Goal: Task Accomplishment & Management: Use online tool/utility

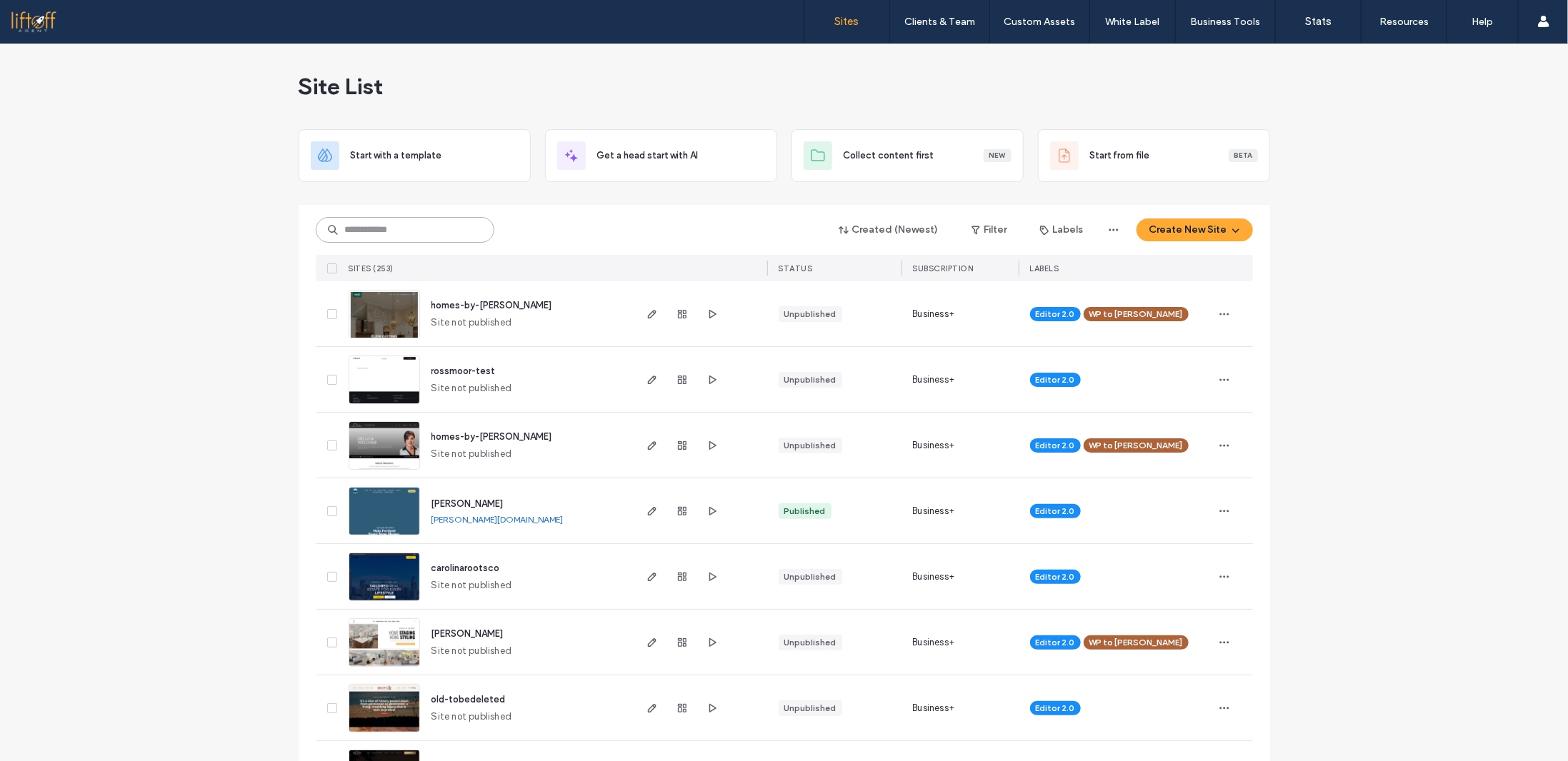
click at [415, 228] on input at bounding box center [405, 229] width 178 height 26
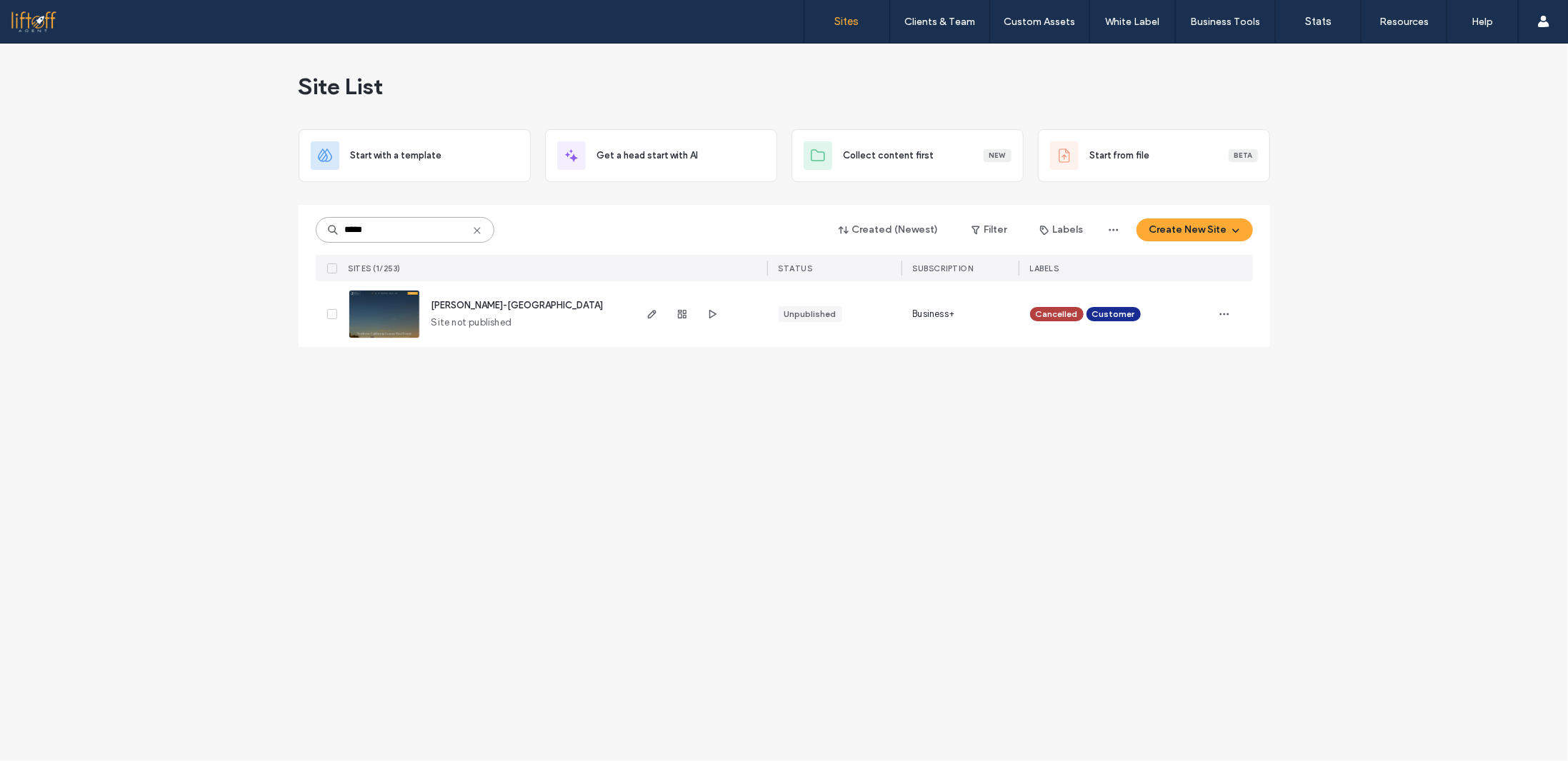
type input "*****"
click at [478, 306] on span "jesse-england" at bounding box center [518, 305] width 173 height 11
drag, startPoint x: 447, startPoint y: 229, endPoint x: 451, endPoint y: 219, distance: 10.8
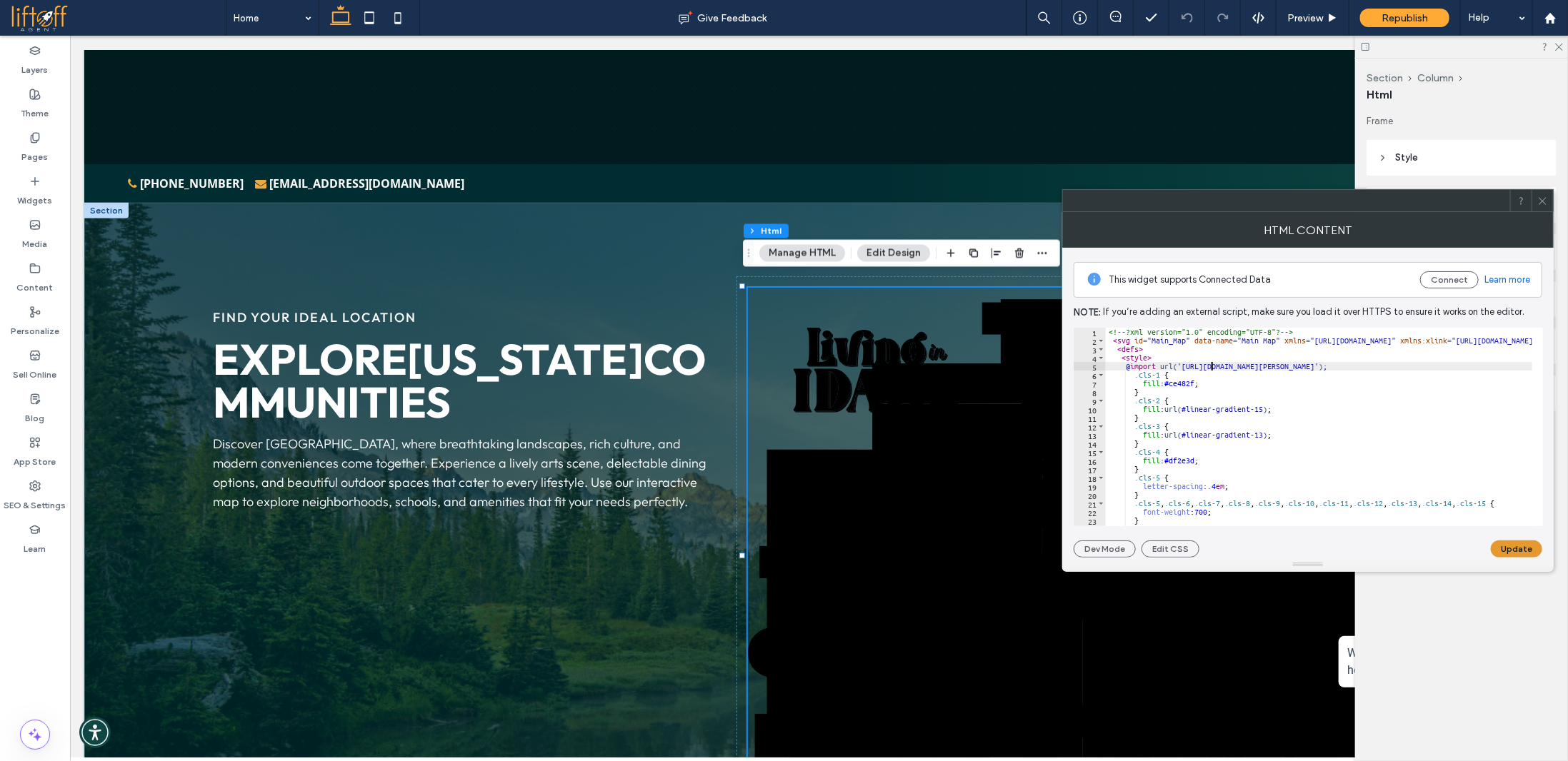
type textarea "******"
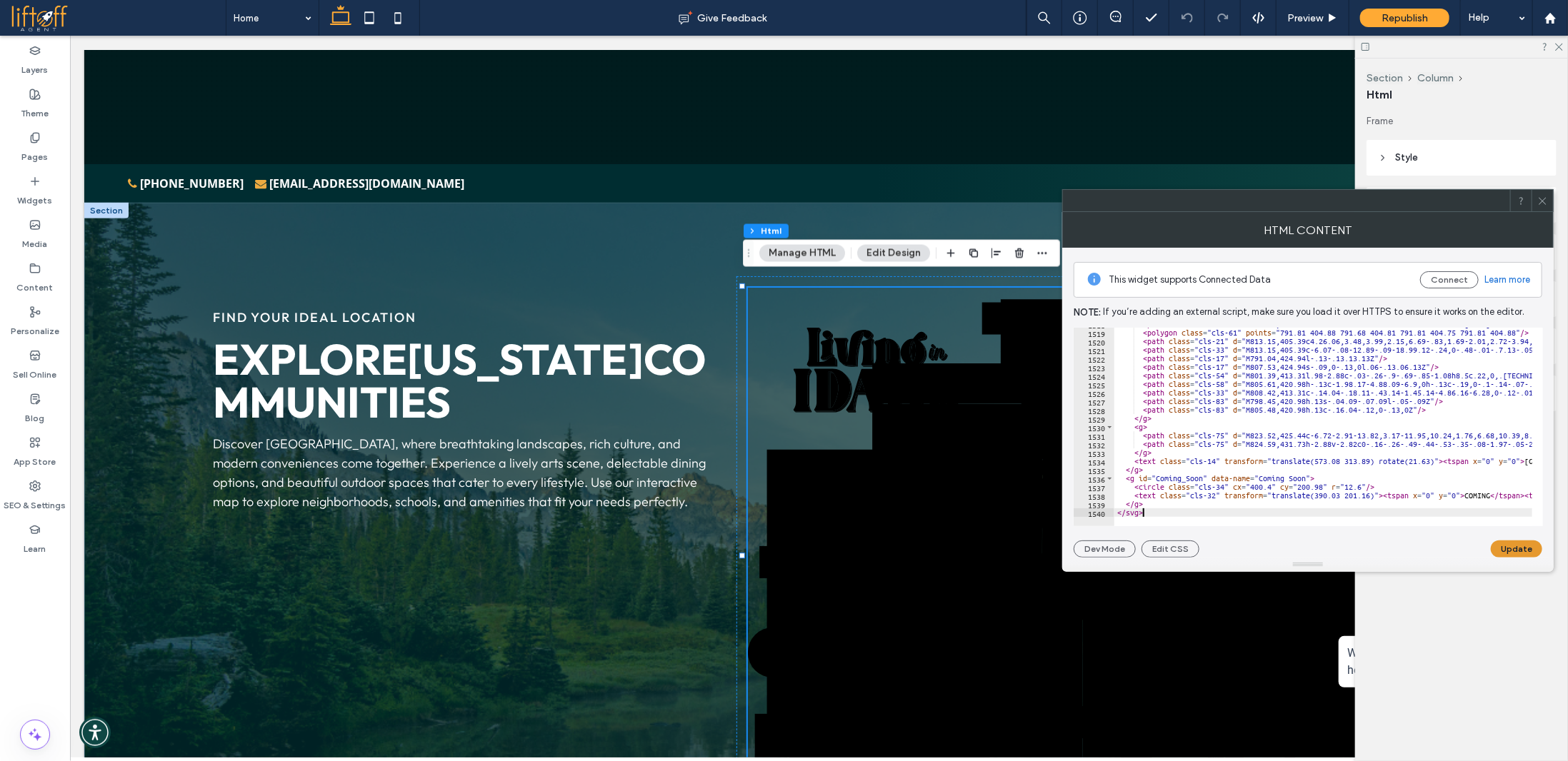
scroll to position [13004, 0]
click at [1508, 546] on button "Update" at bounding box center [1517, 549] width 52 height 17
click at [1541, 206] on span at bounding box center [1542, 200] width 11 height 21
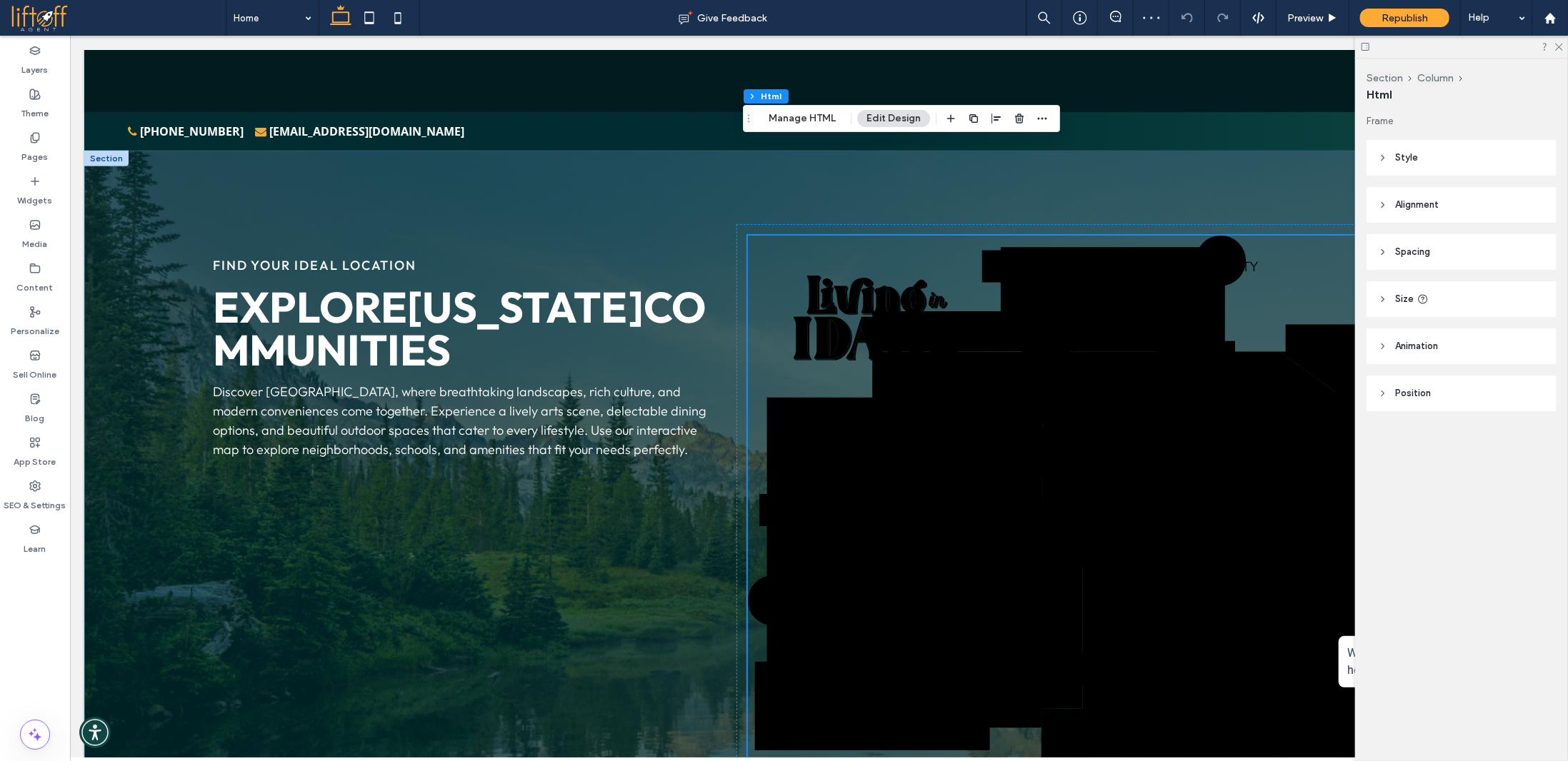
scroll to position [714, 0]
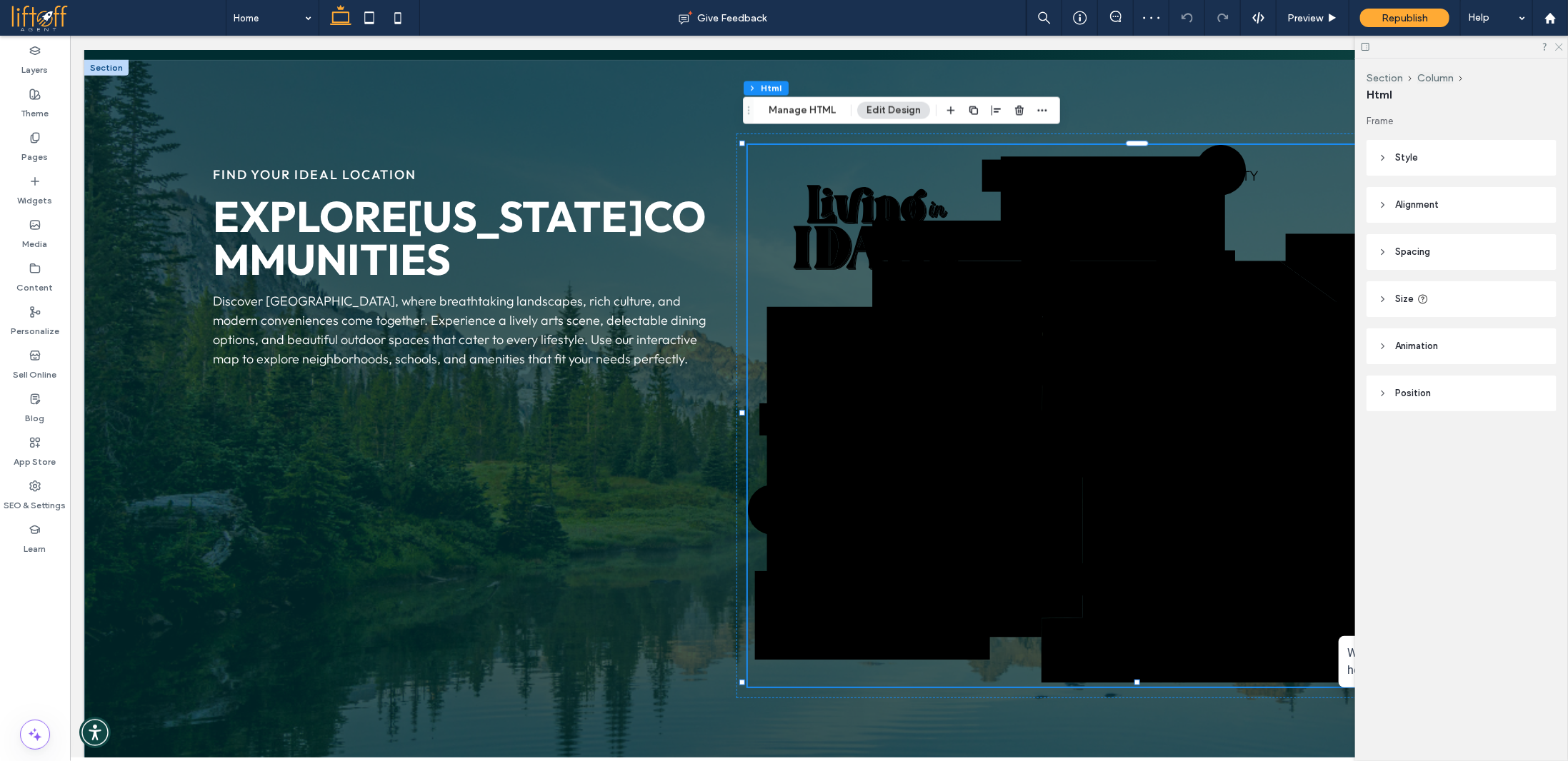
click at [1561, 46] on icon at bounding box center [1558, 46] width 10 height 10
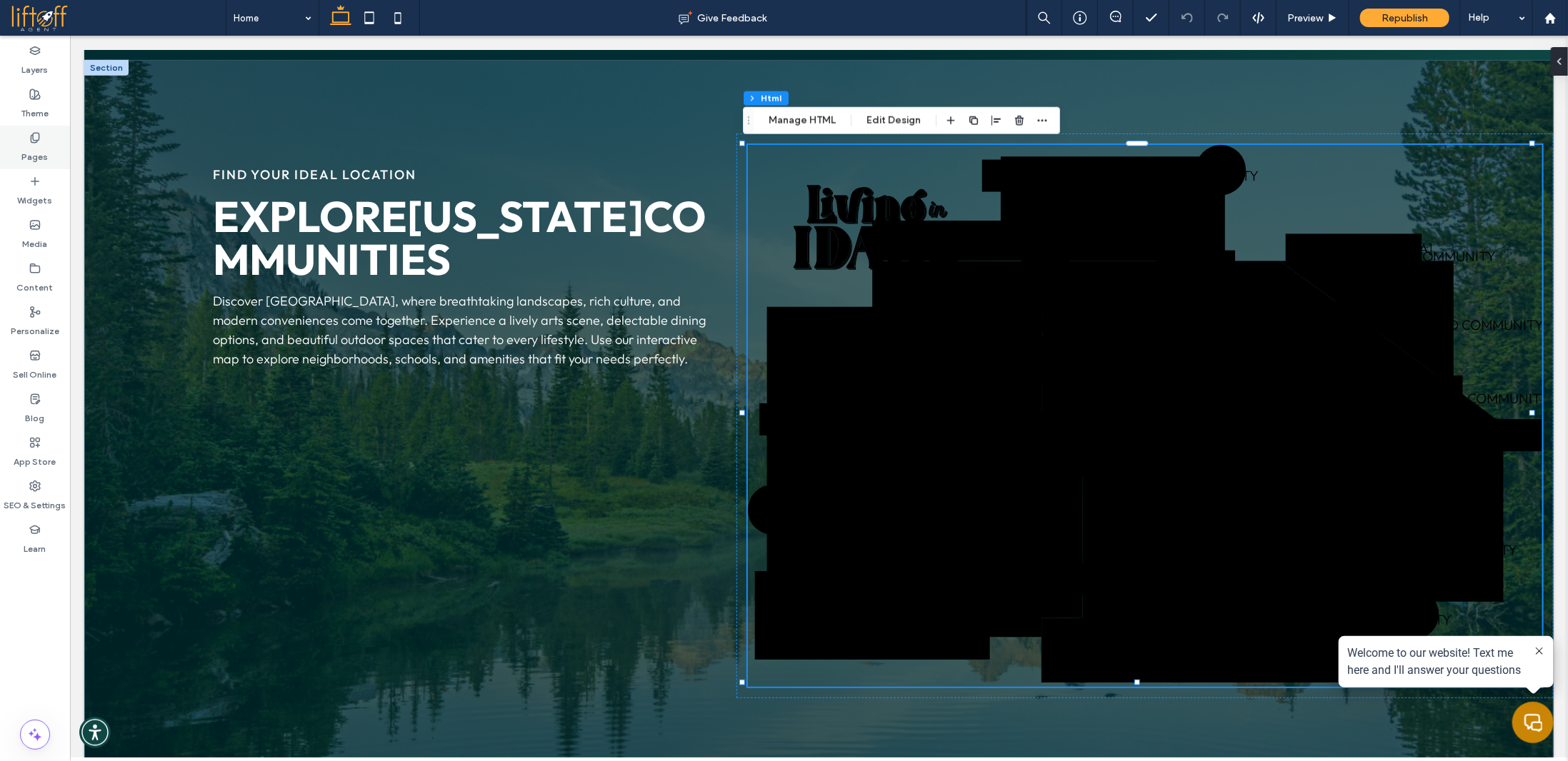
click at [49, 137] on div "Pages" at bounding box center [35, 147] width 70 height 43
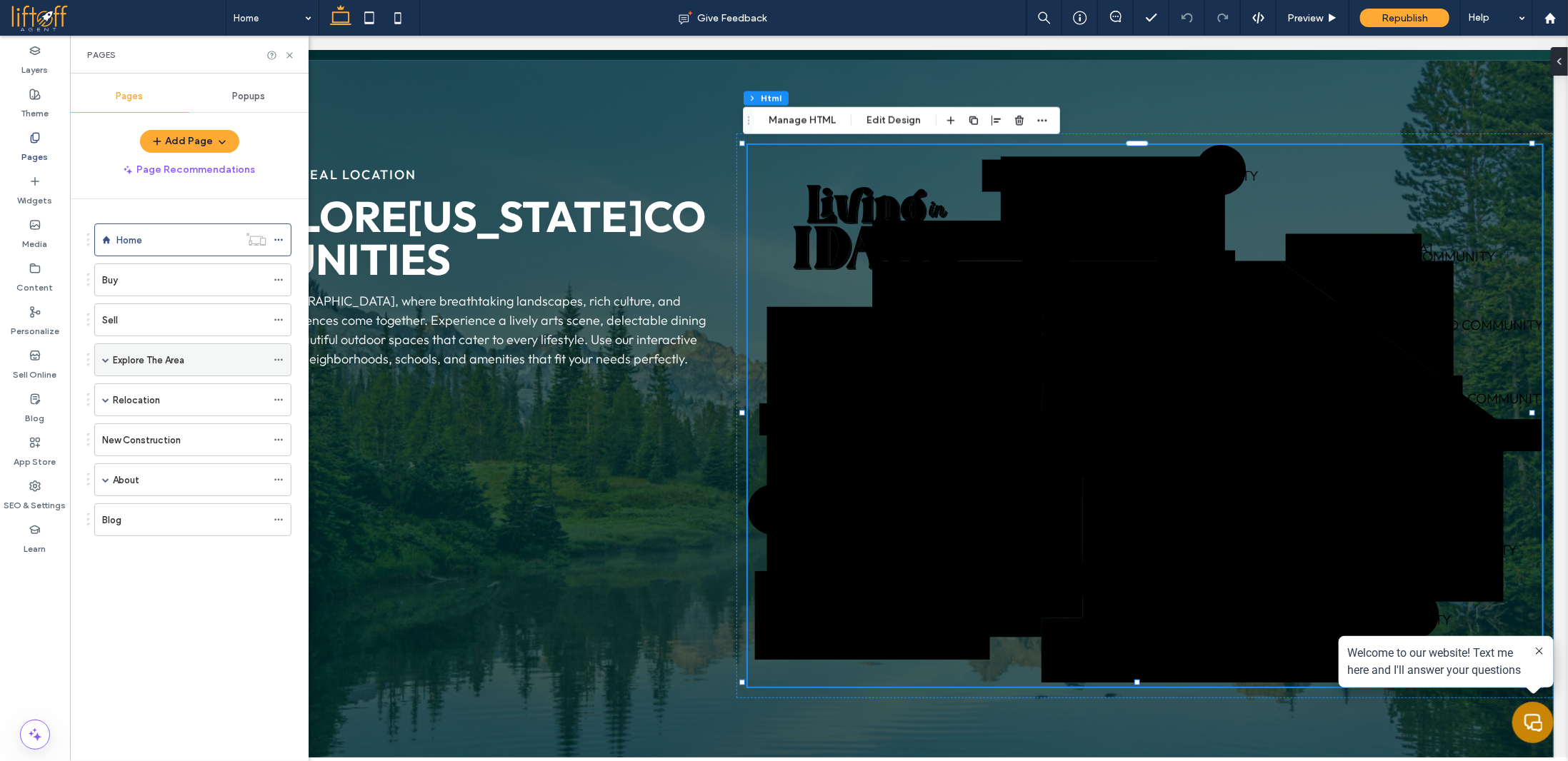
click at [164, 349] on div "Explore The Area" at bounding box center [190, 359] width 153 height 32
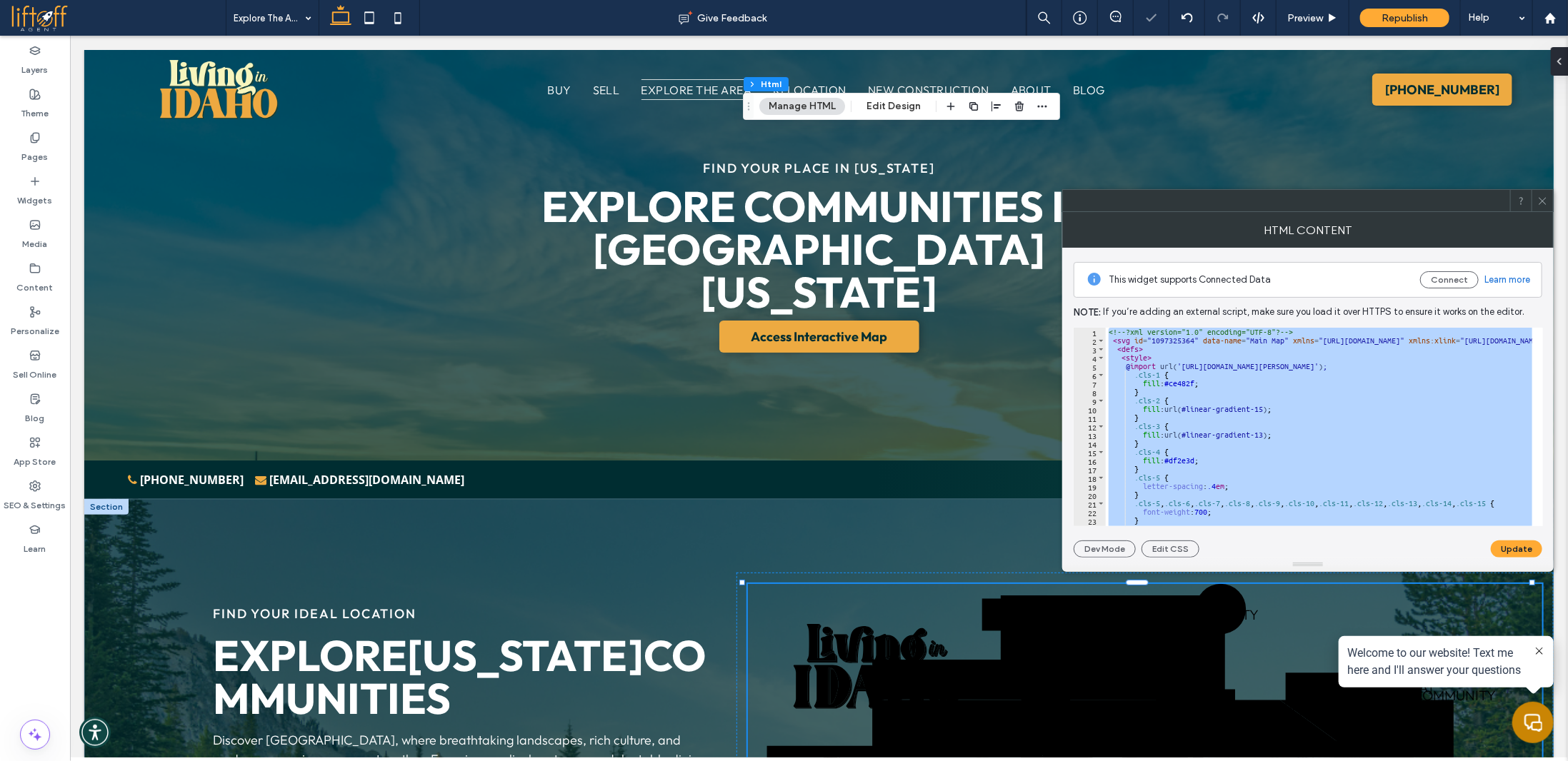
scroll to position [499, 0]
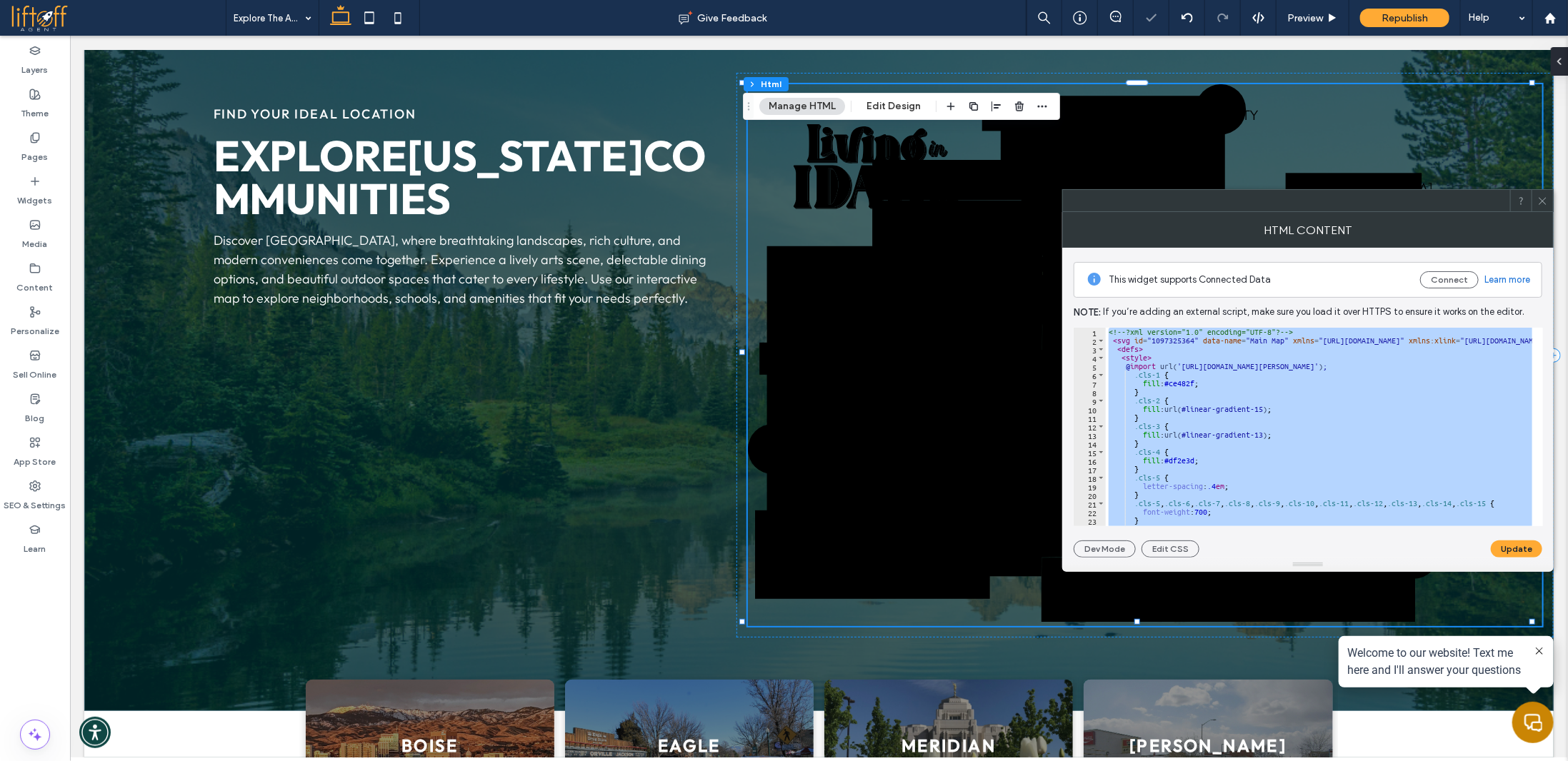
paste textarea "Cursor at row 2255"
type textarea "******"
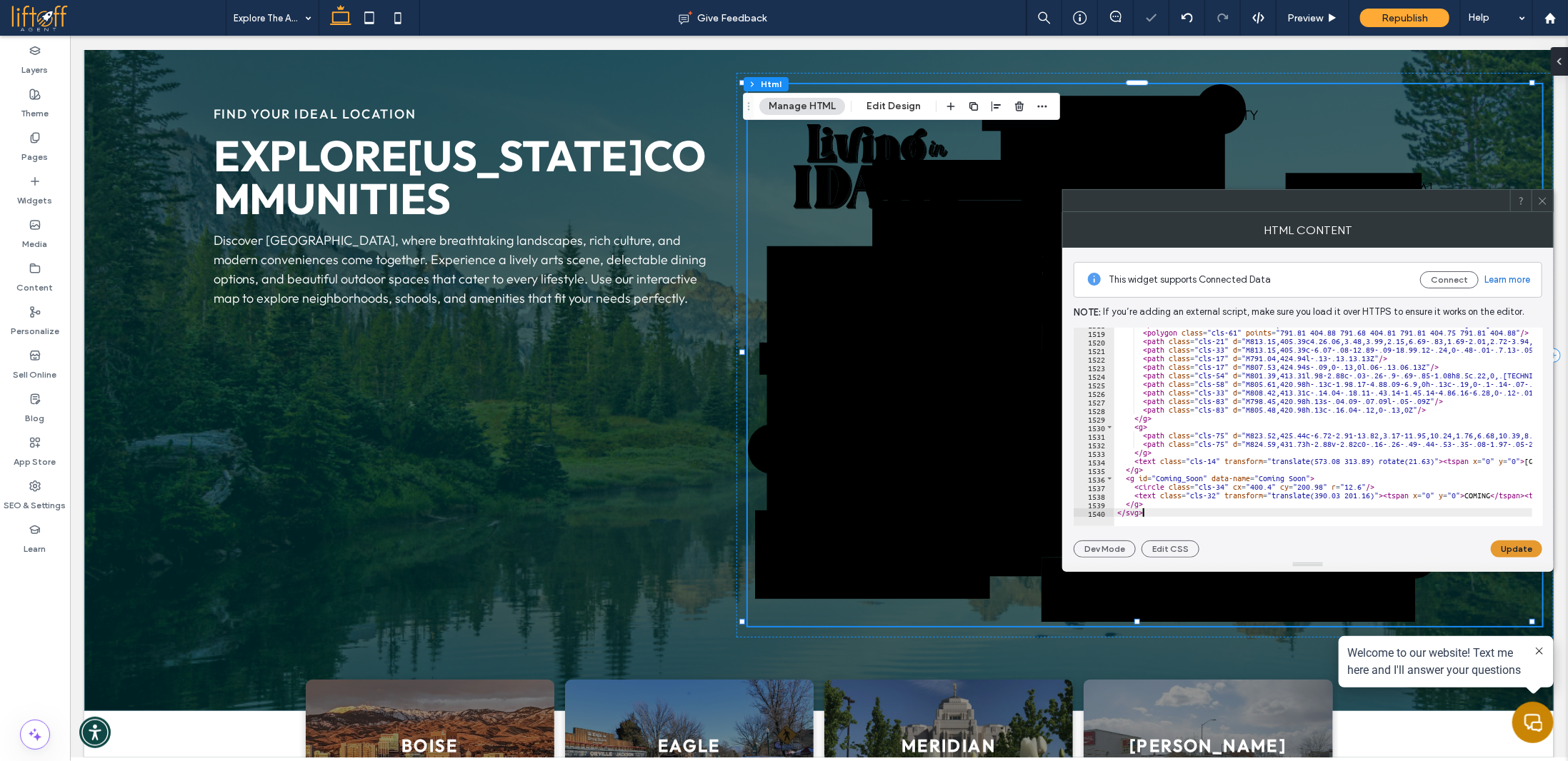
click at [1508, 543] on button "Update" at bounding box center [1517, 549] width 52 height 17
click at [1542, 206] on span at bounding box center [1542, 200] width 11 height 21
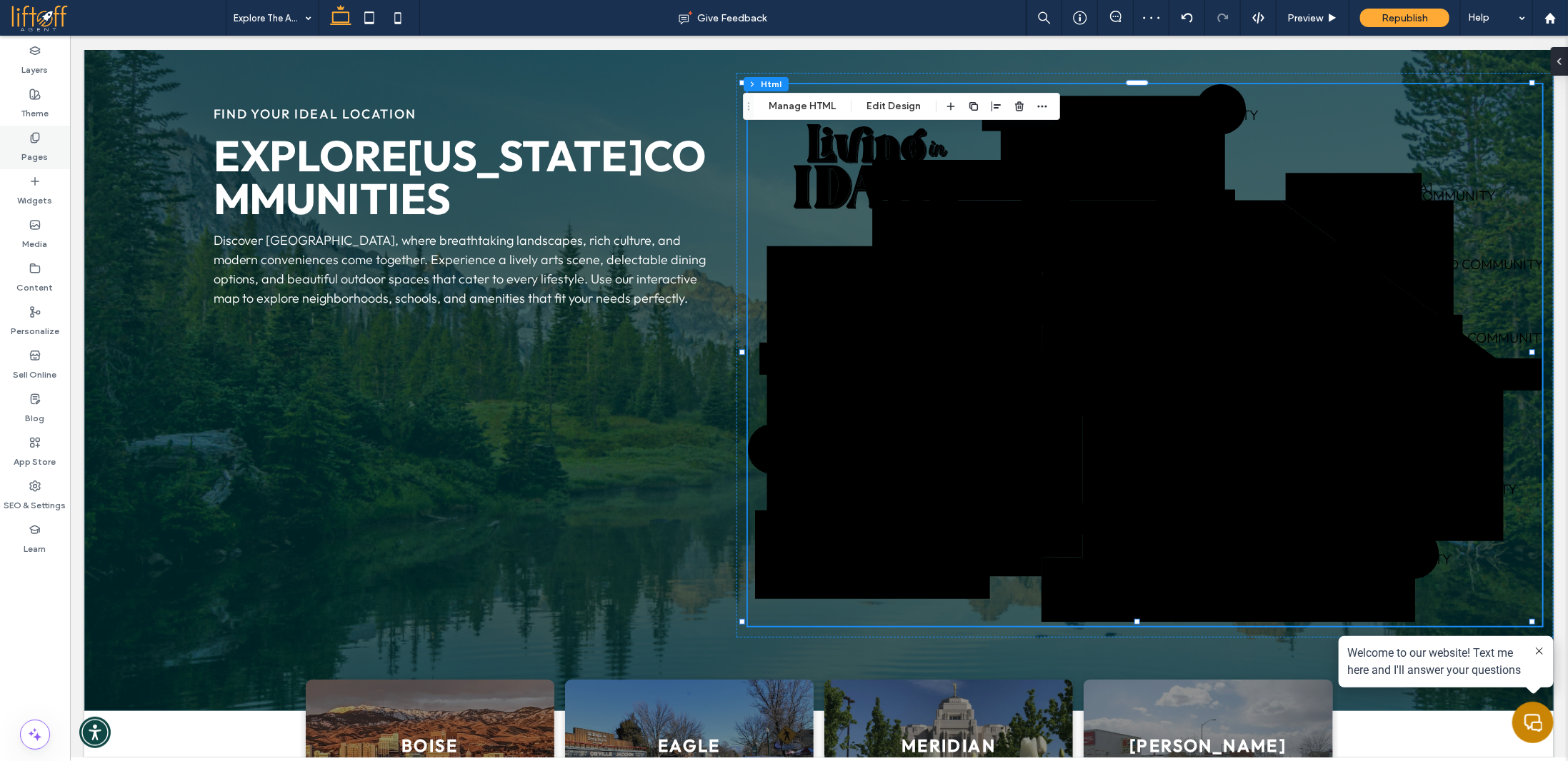
click at [40, 135] on div "Pages" at bounding box center [35, 147] width 70 height 43
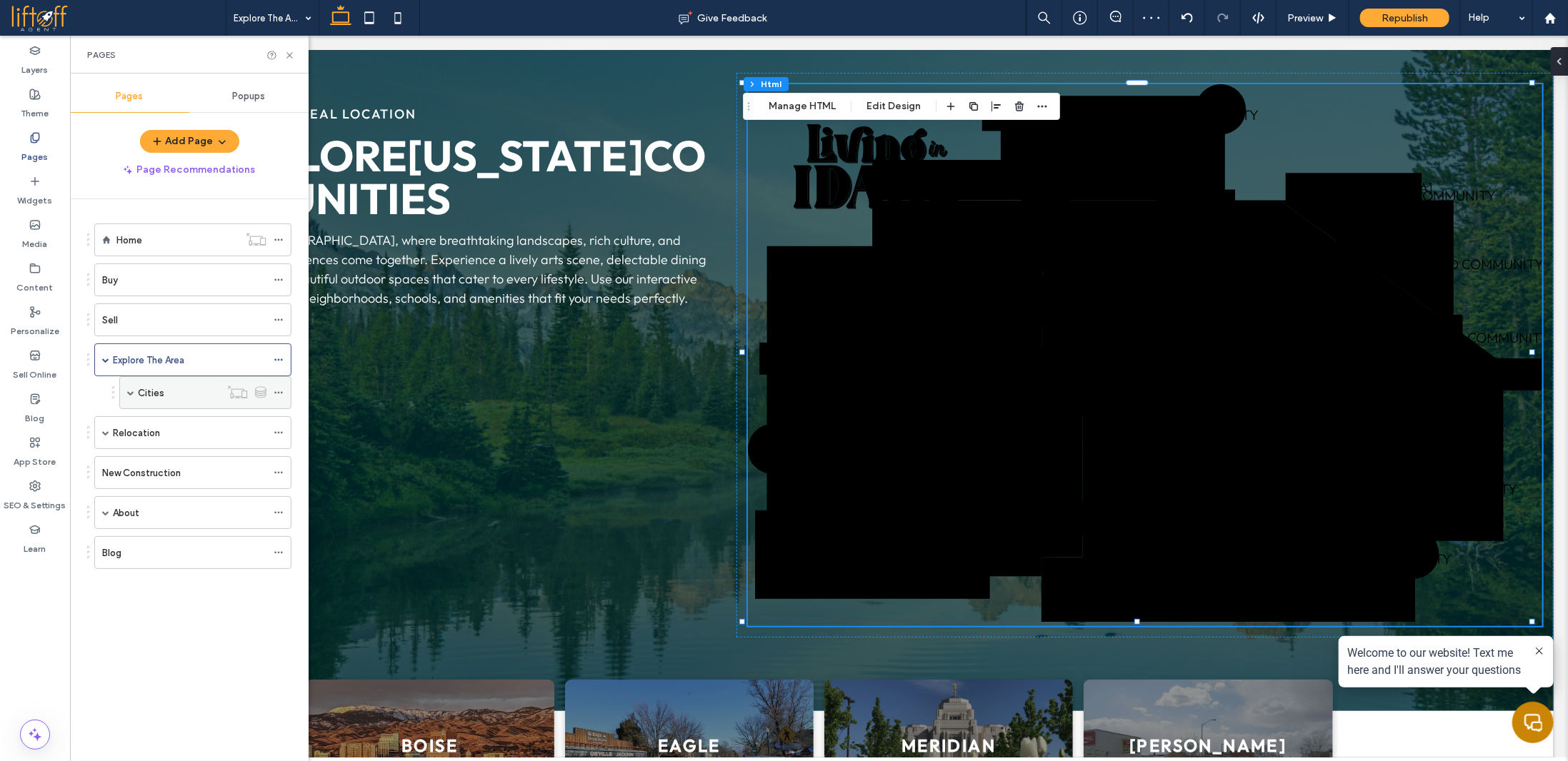
click at [183, 397] on div "Cities" at bounding box center [179, 392] width 82 height 32
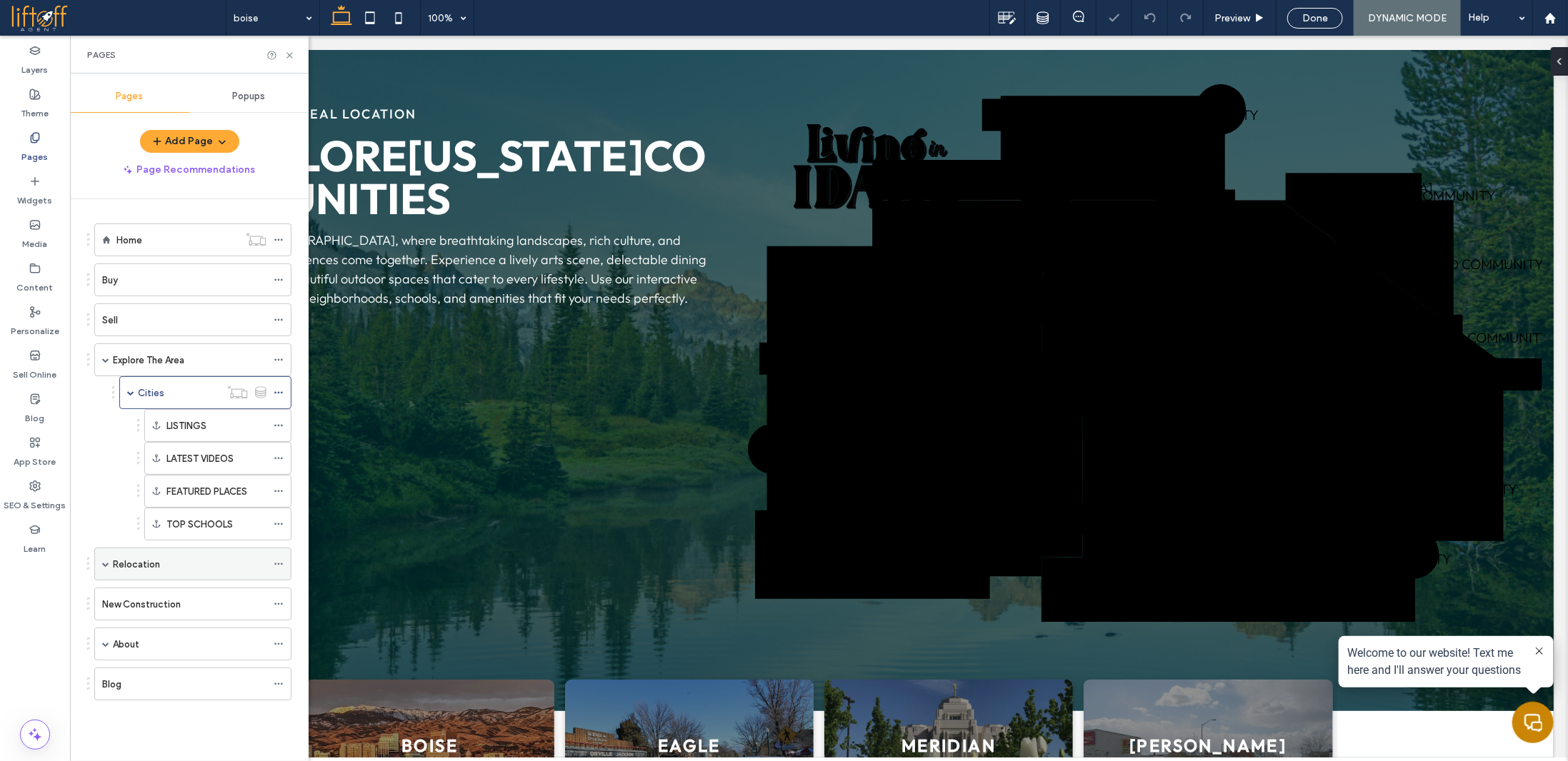
click at [193, 559] on div "Relocation" at bounding box center [190, 565] width 153 height 15
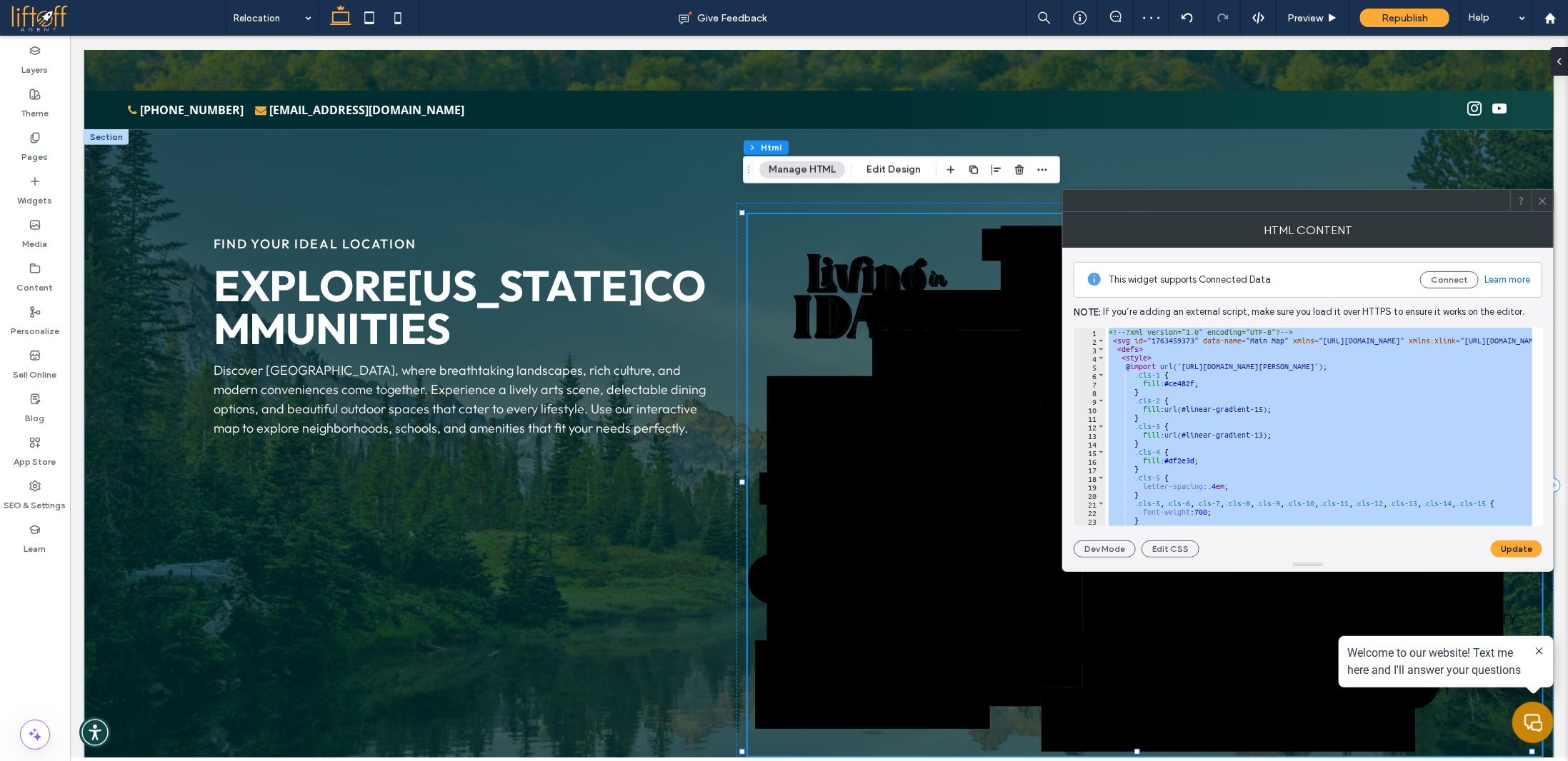
paste textarea "Cursor at row 2255"
type textarea "******"
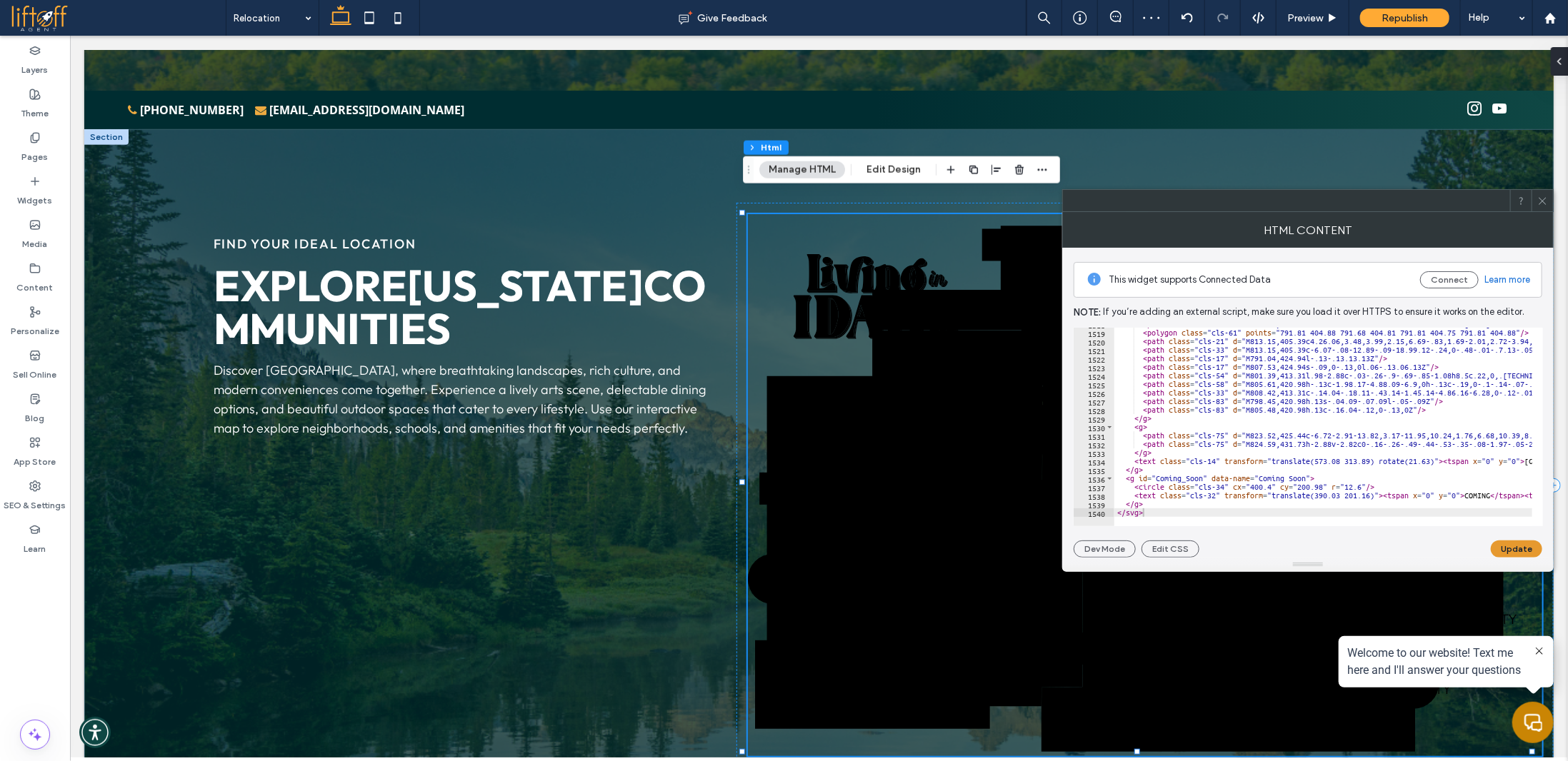
click at [1525, 546] on button "Update" at bounding box center [1517, 549] width 52 height 17
click at [45, 136] on div "Pages" at bounding box center [35, 147] width 70 height 43
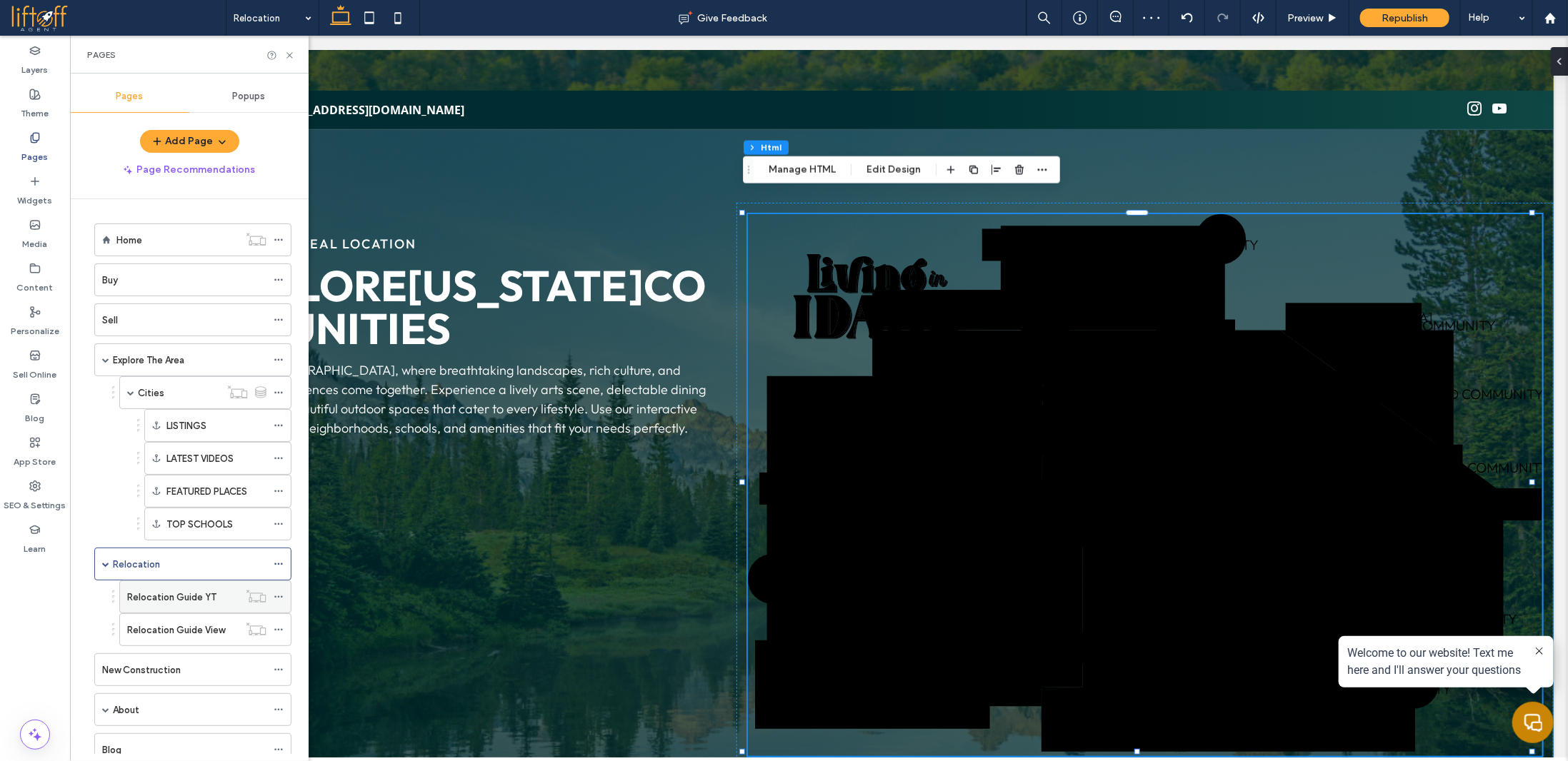
click at [198, 588] on label "Relocation Guide YT" at bounding box center [172, 597] width 89 height 25
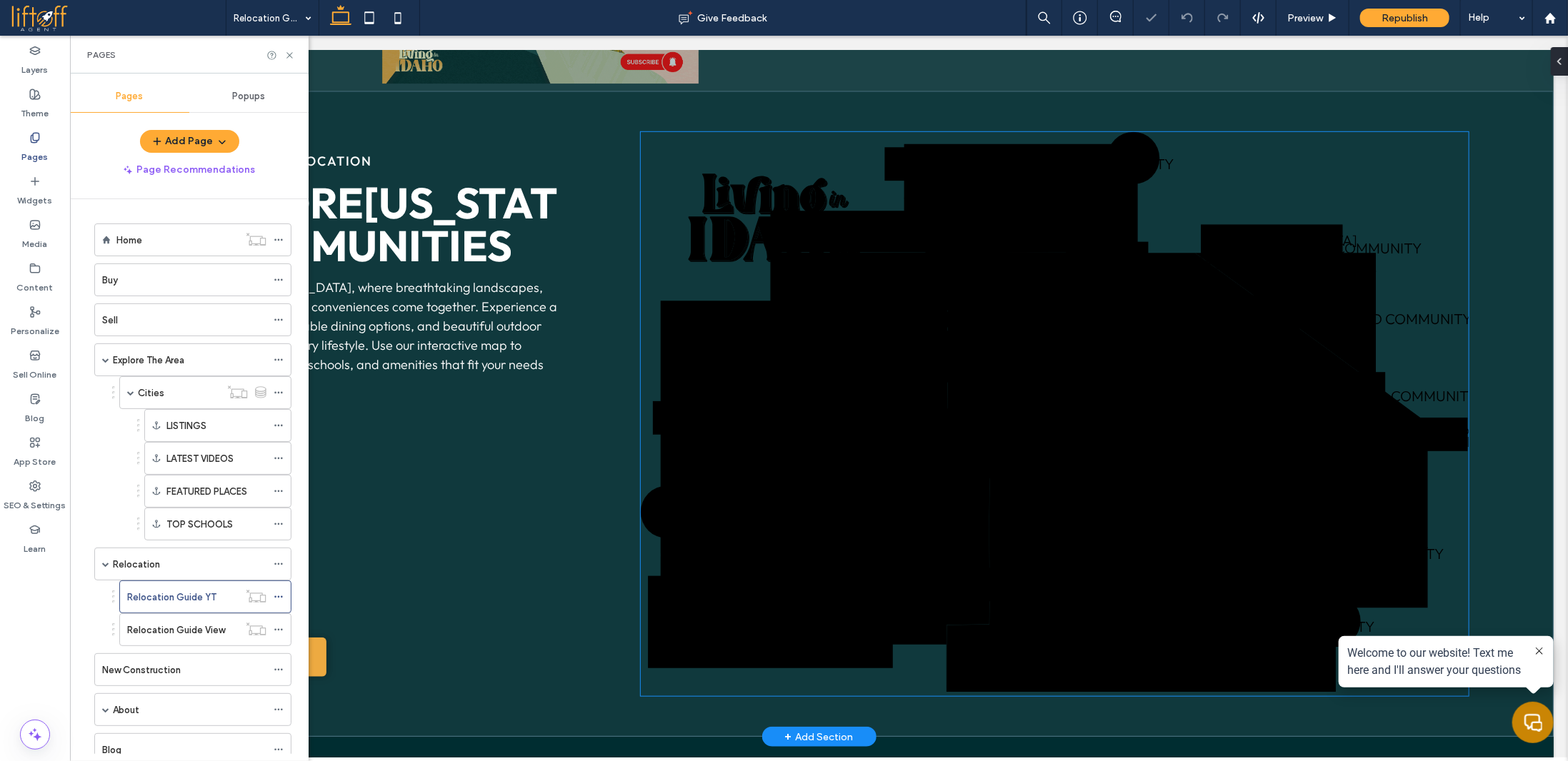
scroll to position [642, 0]
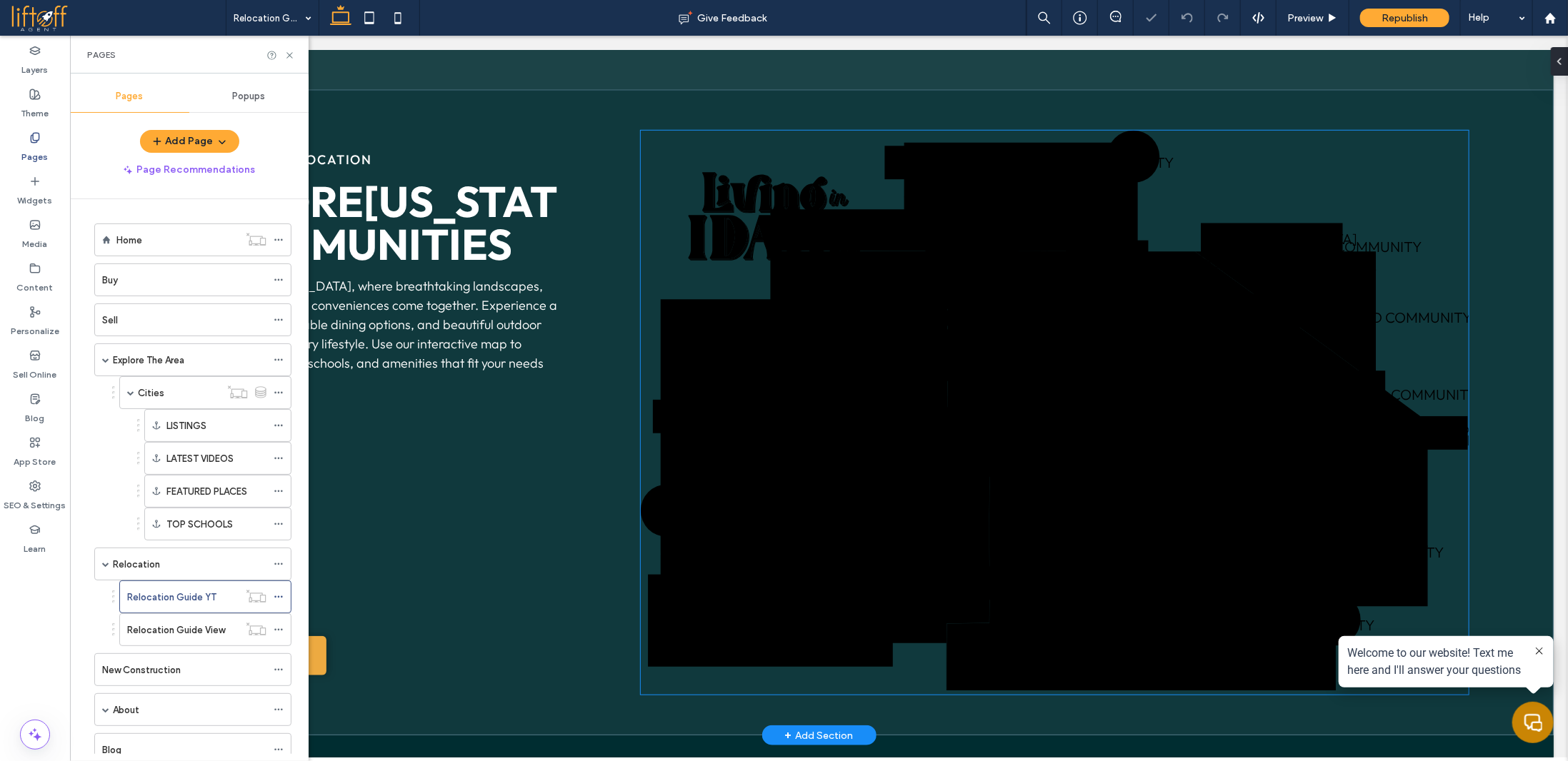
click at [756, 425] on icon at bounding box center [799, 429] width 139 height 124
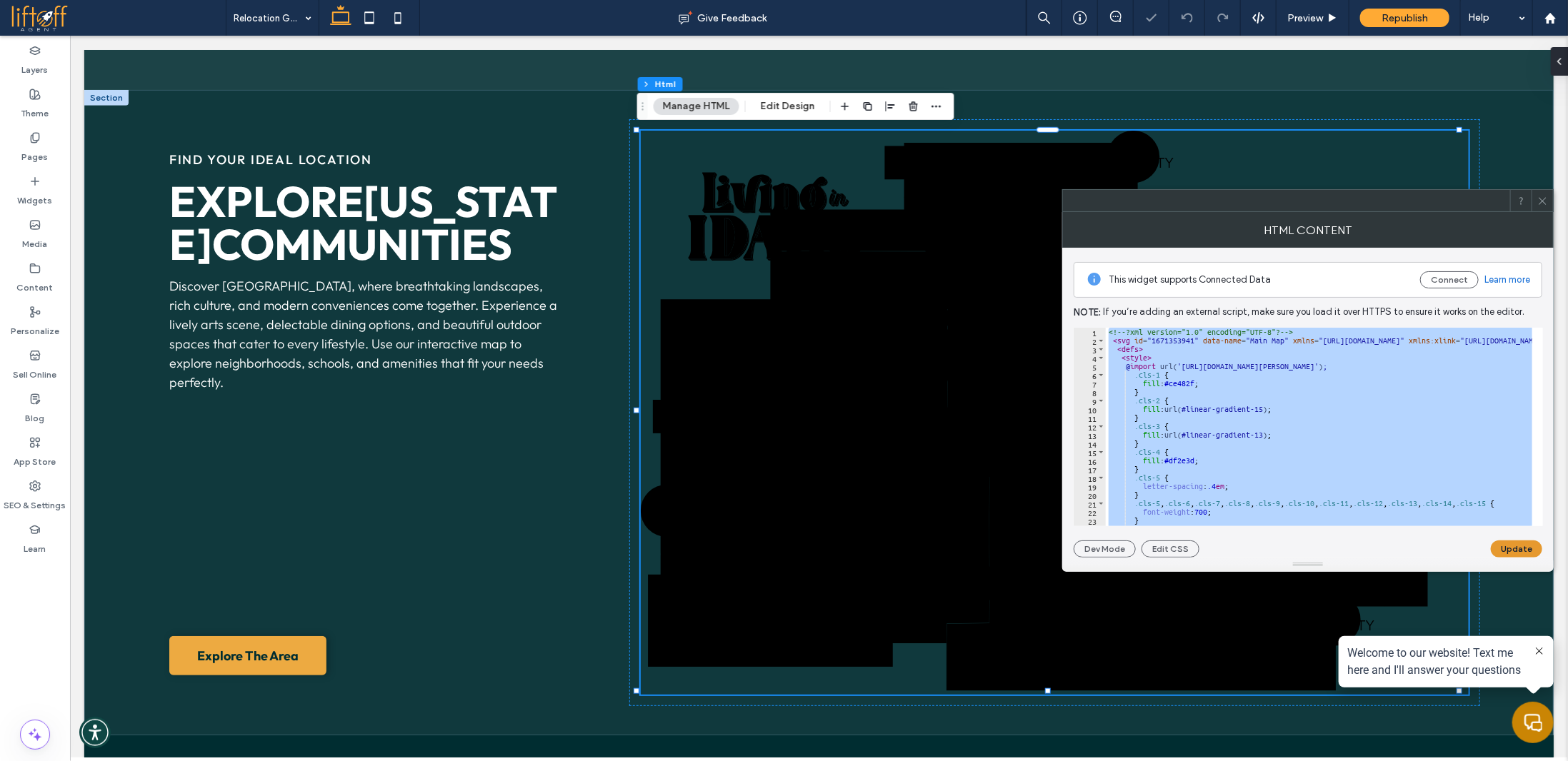
paste textarea "Cursor at row 2255"
type textarea "******"
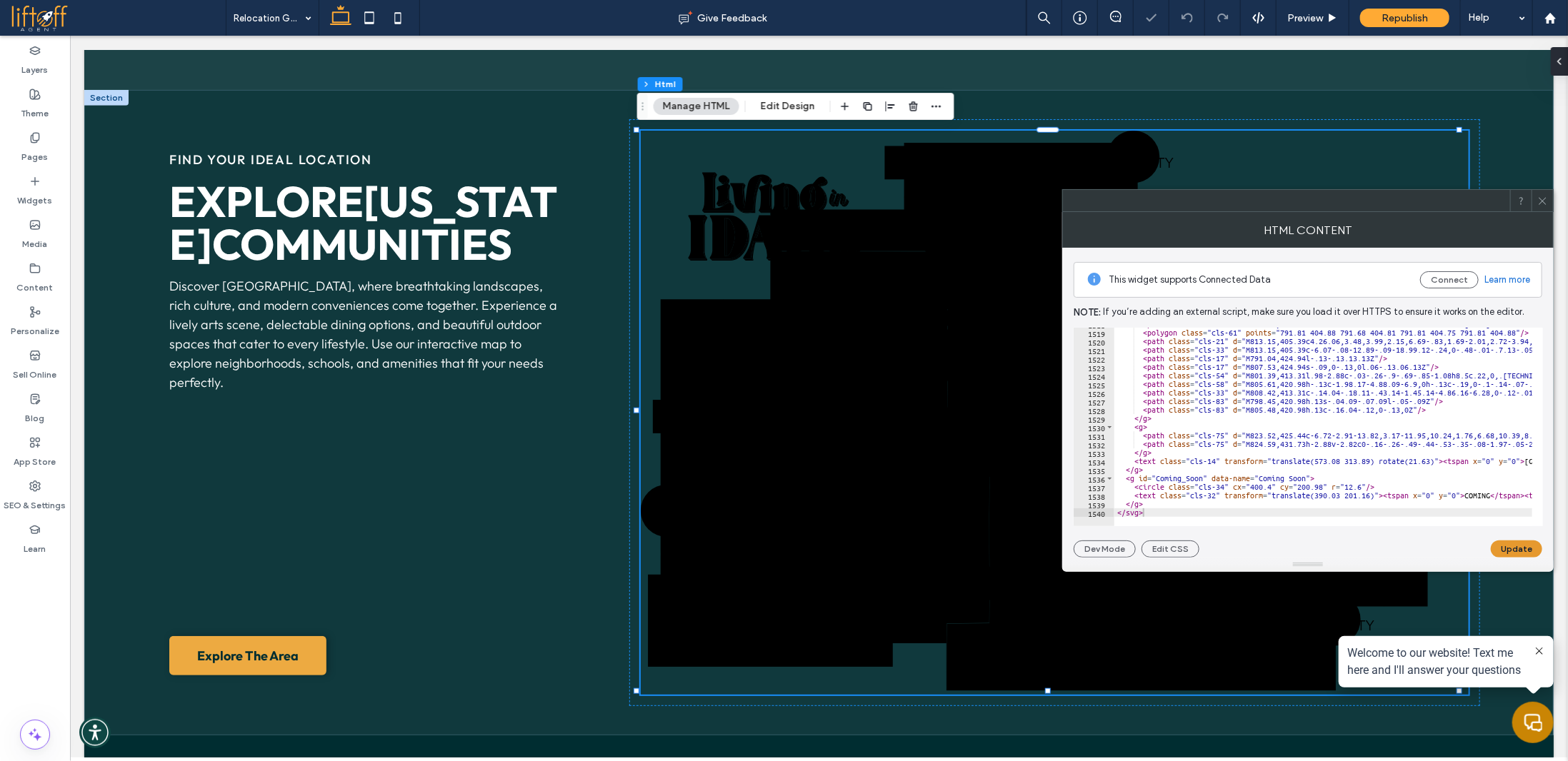
click at [1506, 545] on button "Update" at bounding box center [1517, 549] width 52 height 17
click at [41, 142] on div "Pages" at bounding box center [35, 147] width 70 height 43
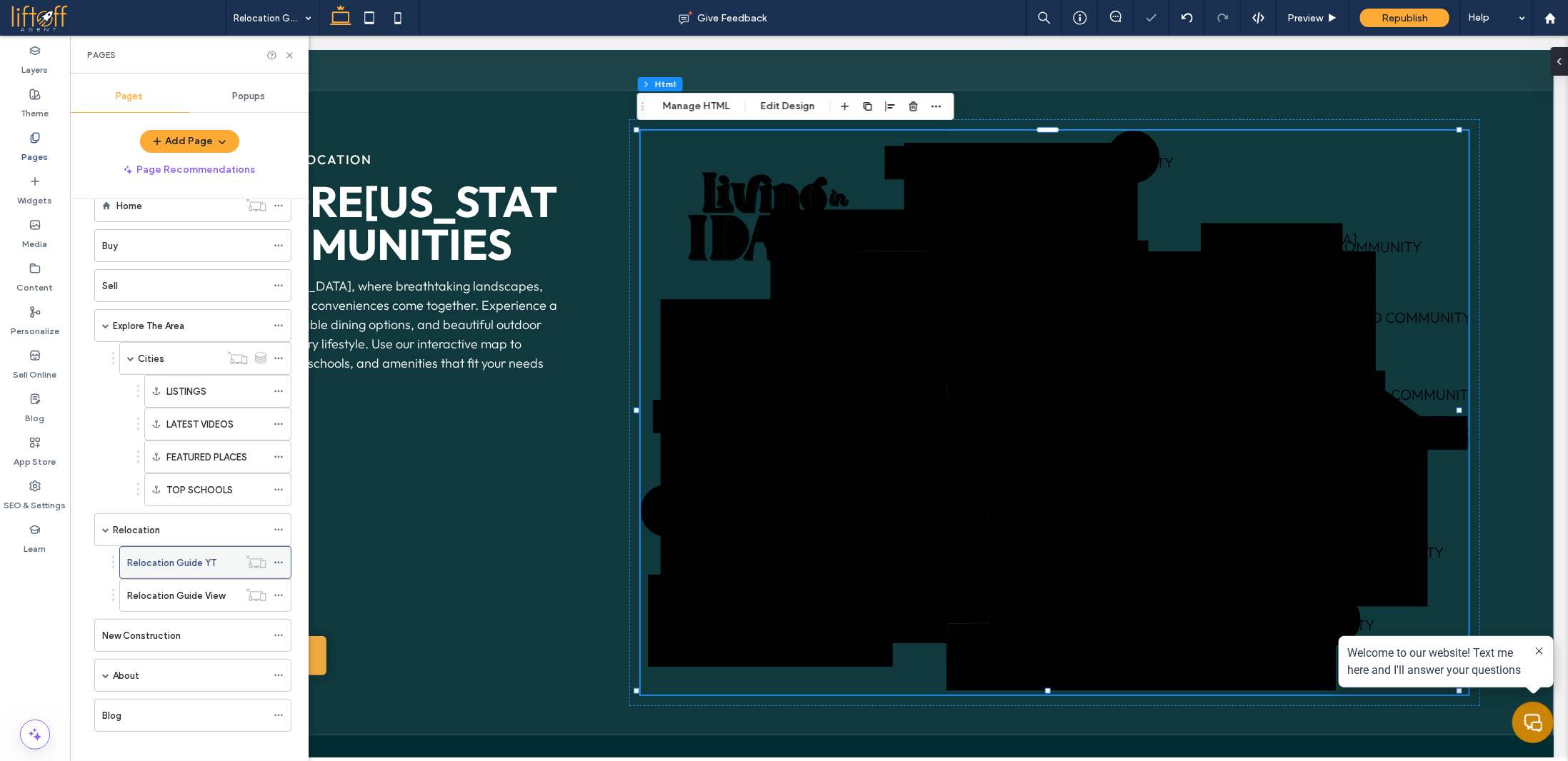
scroll to position [37, 0]
click at [216, 617] on div "New Construction" at bounding box center [184, 633] width 164 height 32
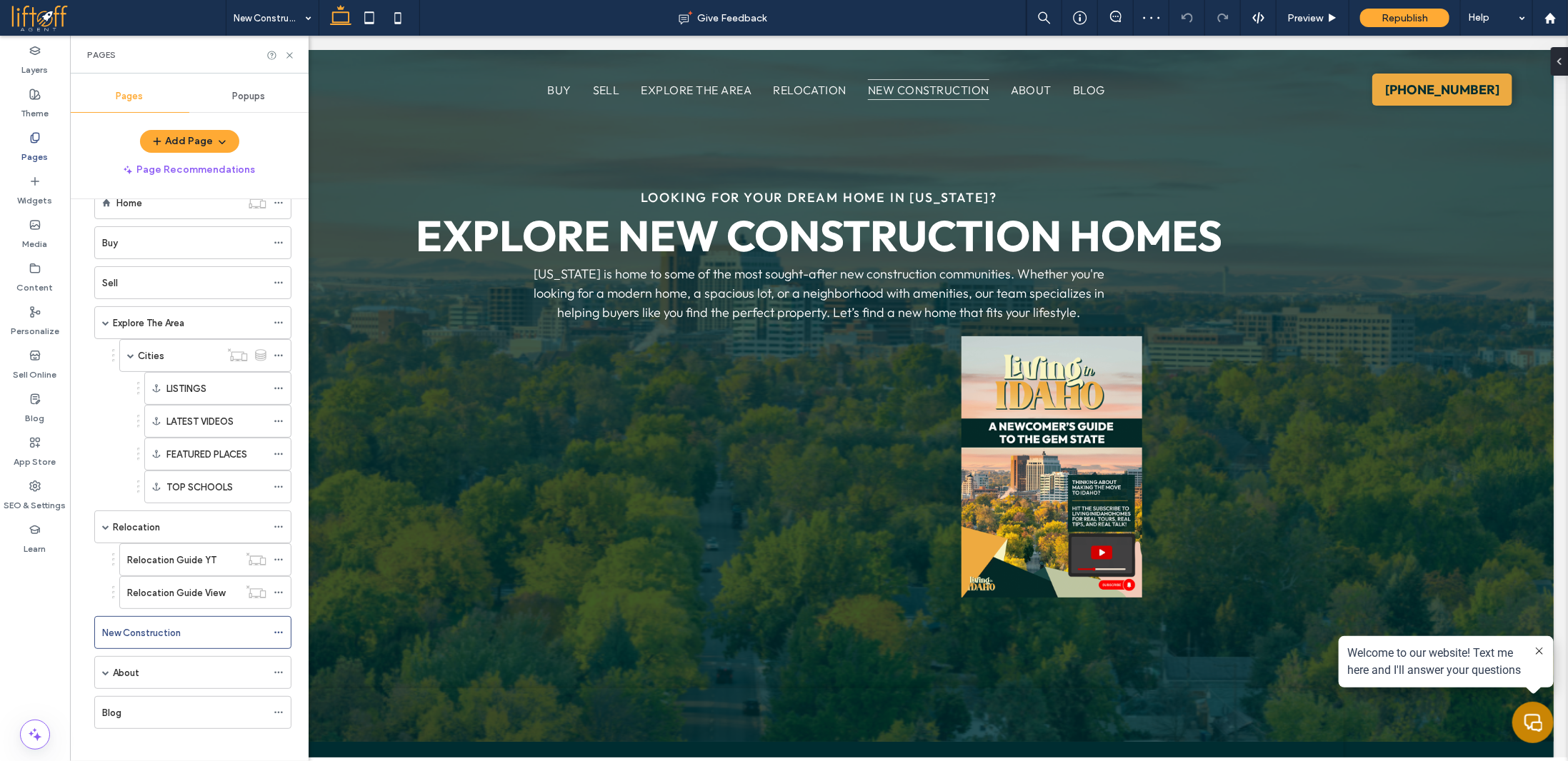
scroll to position [1000, 0]
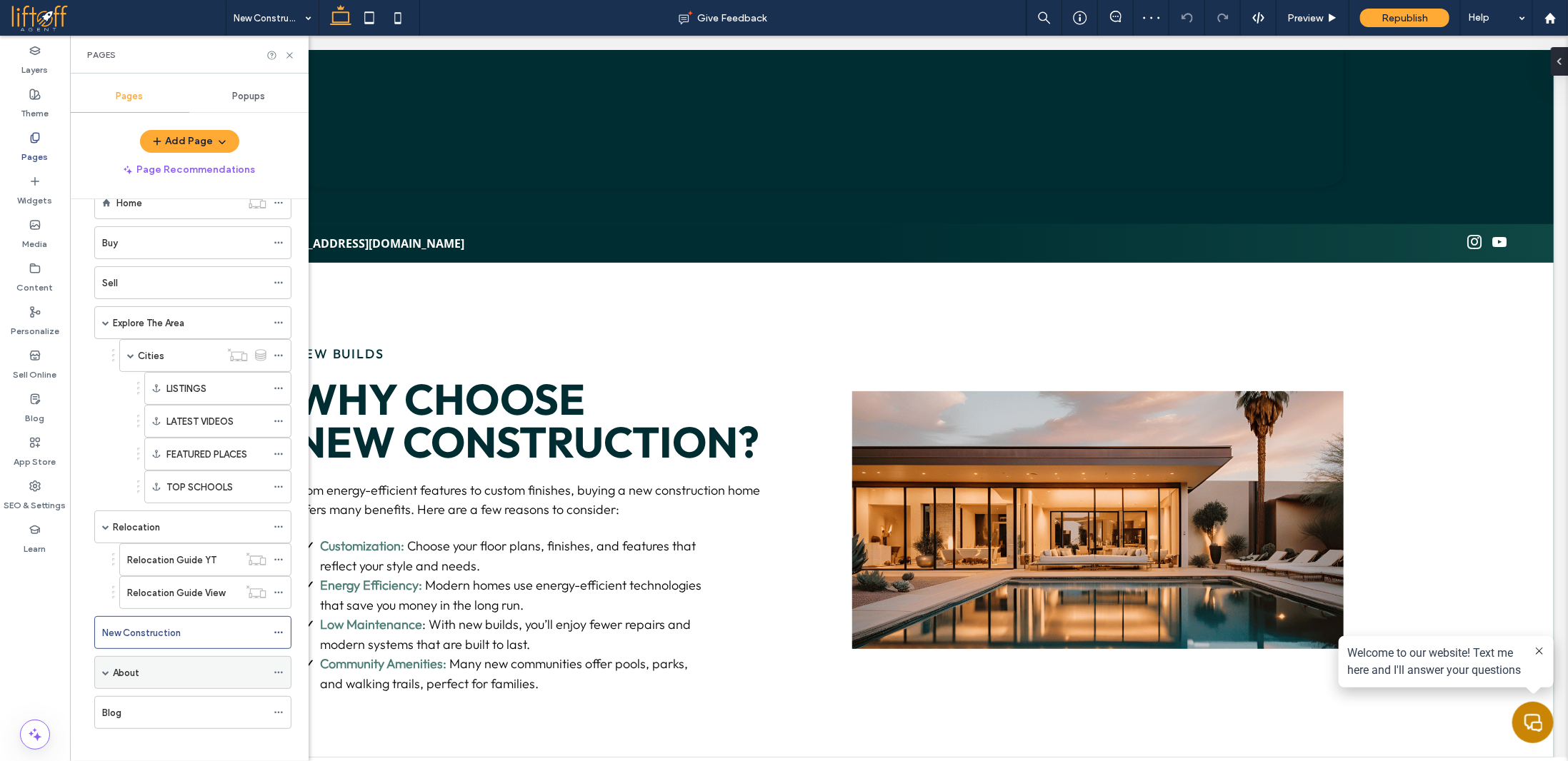
click at [203, 670] on div "About" at bounding box center [190, 672] width 153 height 32
click at [1398, 20] on span "Republish" at bounding box center [1405, 18] width 46 height 12
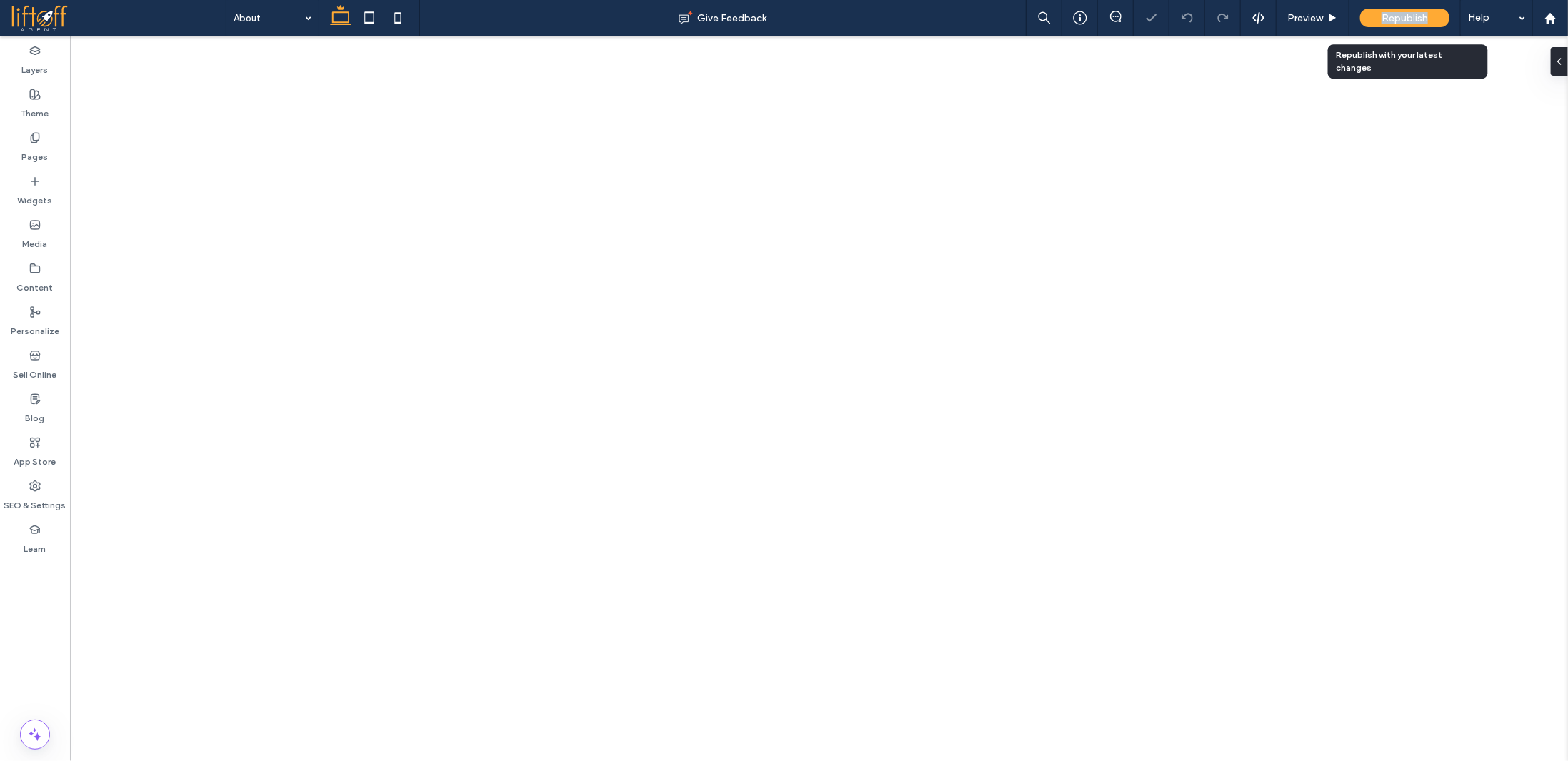
click at [1398, 20] on body ".wqwq-1{fill:#231f20;} .cls-1q, .cls-2q { fill-rule: evenodd; } .cls-2q { fill:…" at bounding box center [784, 380] width 1568 height 761
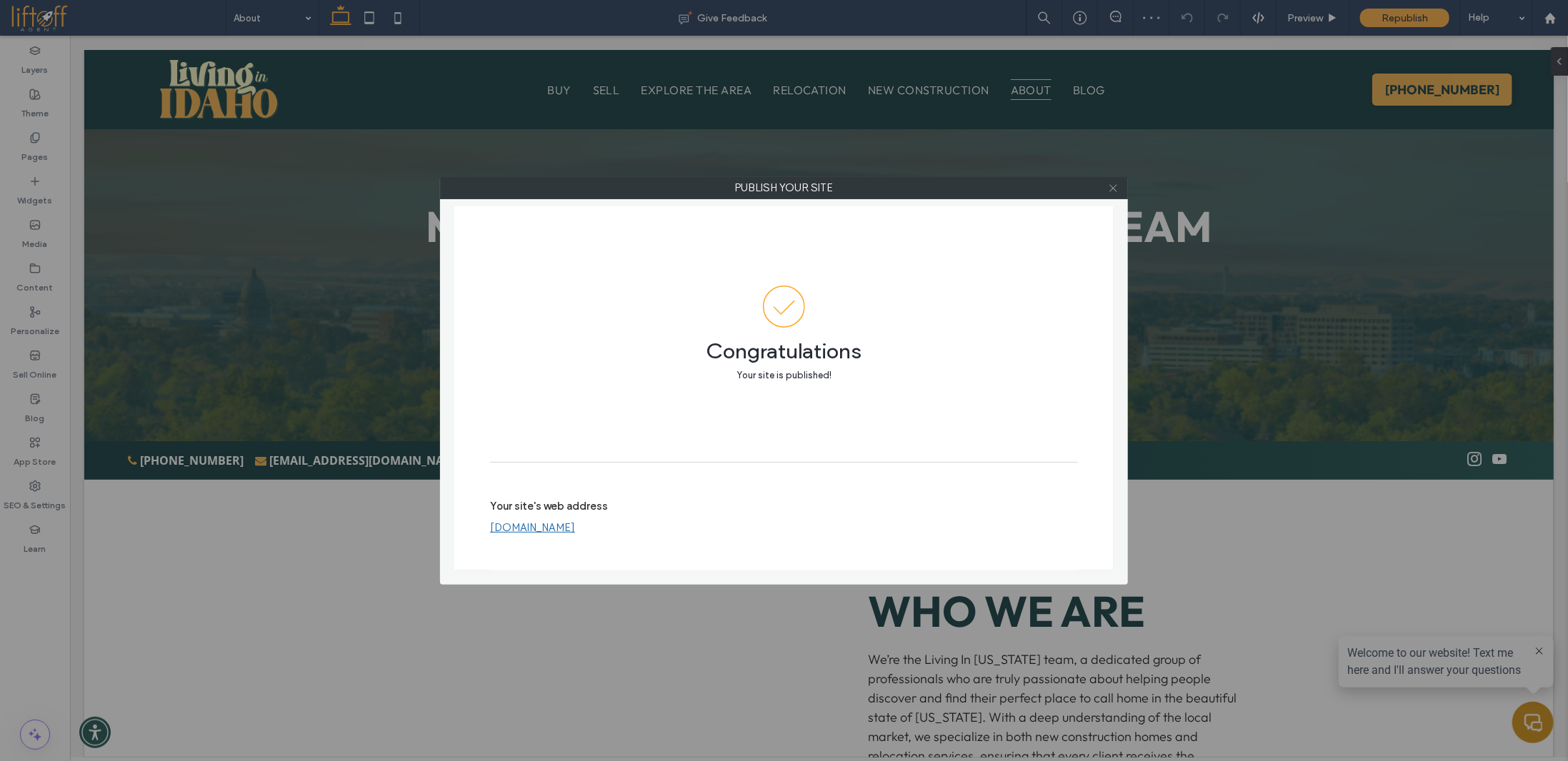
click at [1115, 189] on icon at bounding box center [1112, 188] width 11 height 11
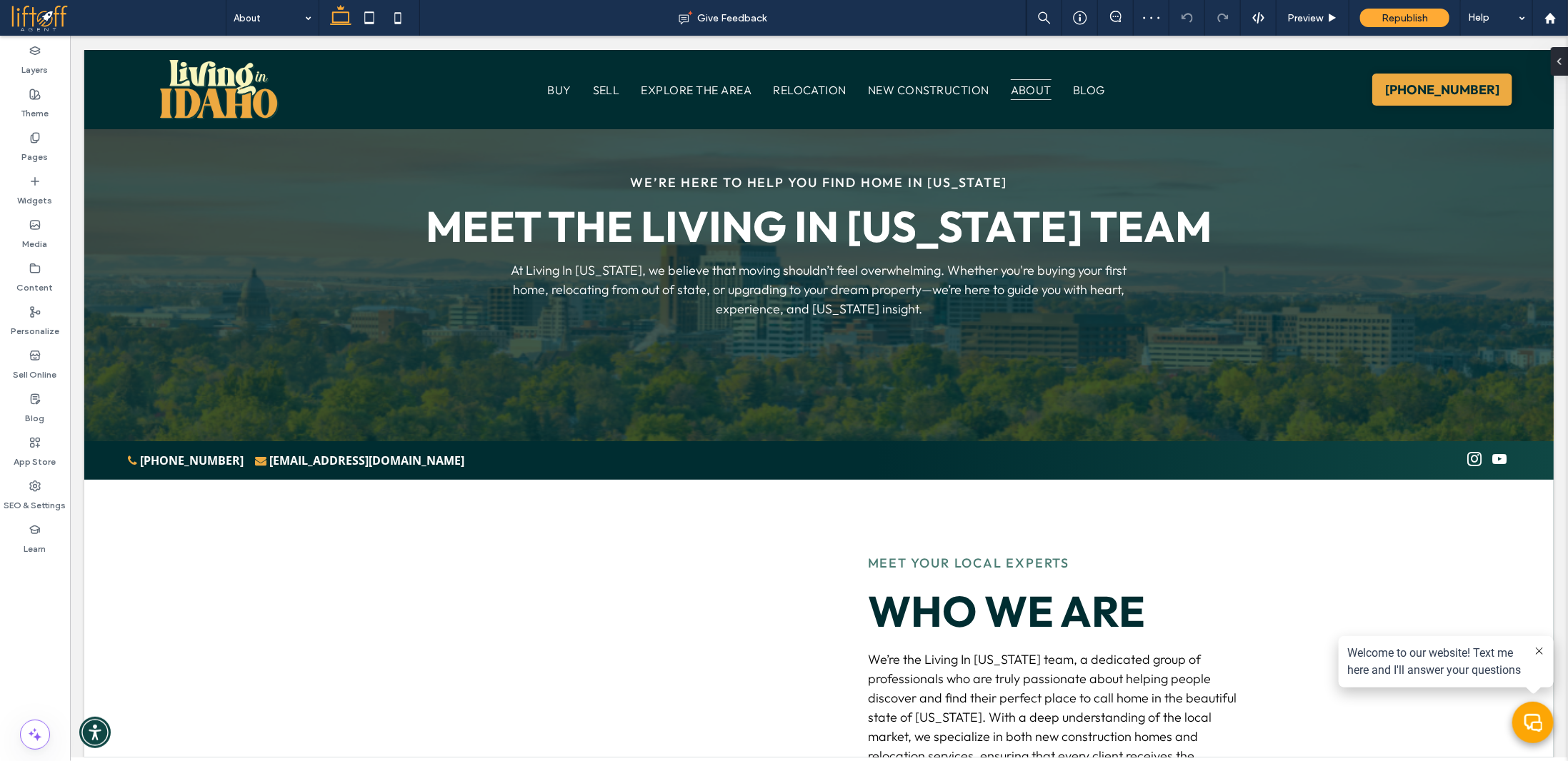
click at [1530, 716] on icon "Select to open the chat widget" at bounding box center [1532, 721] width 18 height 18
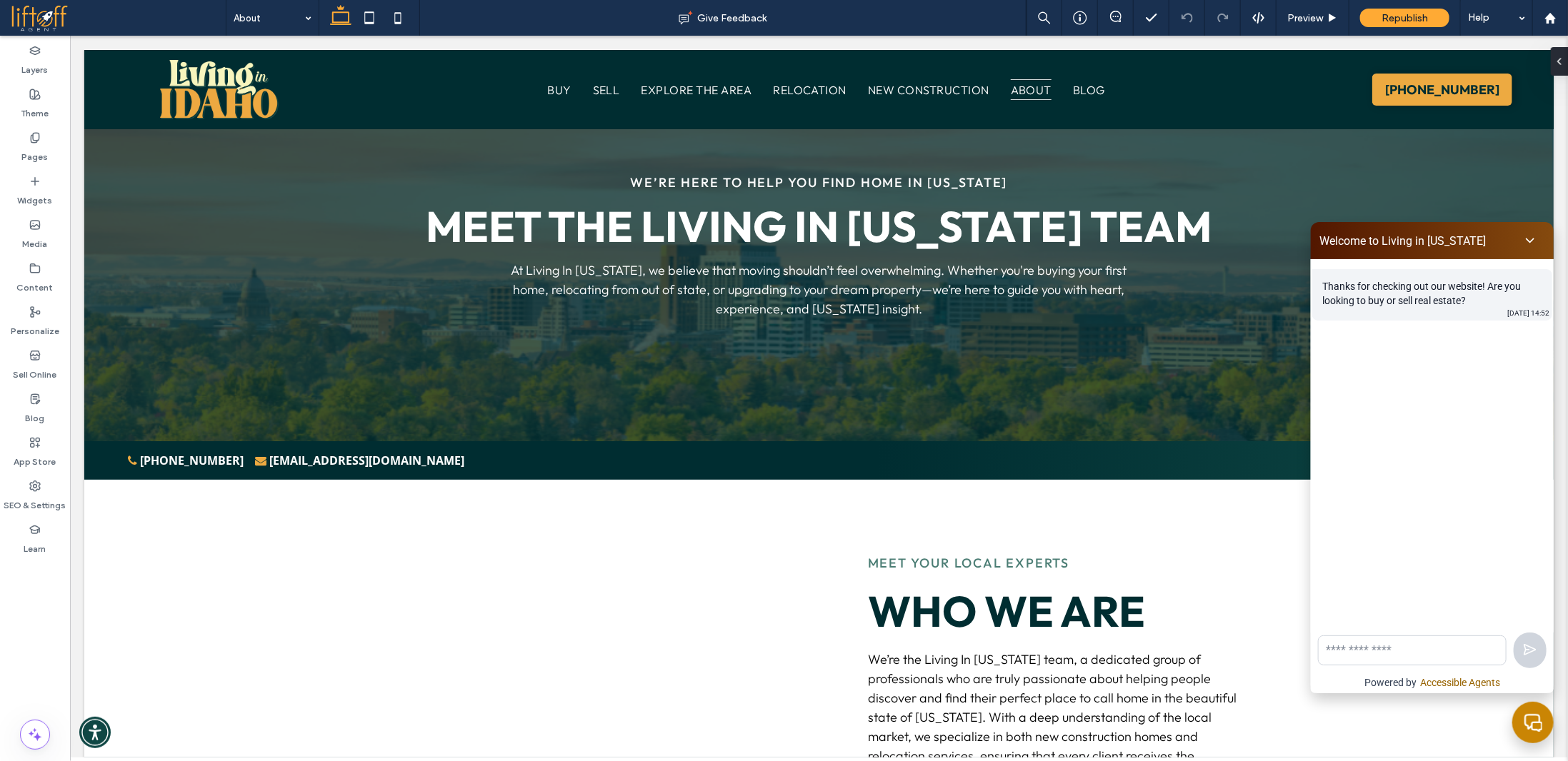
click at [1460, 680] on link "Accessible Agents" at bounding box center [1459, 681] width 80 height 12
click at [1522, 237] on icon at bounding box center [1529, 240] width 14 height 14
